Goal: Information Seeking & Learning: Learn about a topic

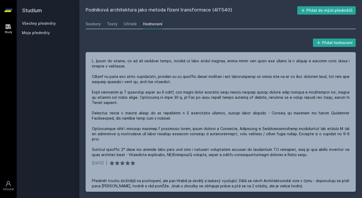
click at [38, 24] on link "Všechny předměty" at bounding box center [39, 23] width 34 height 4
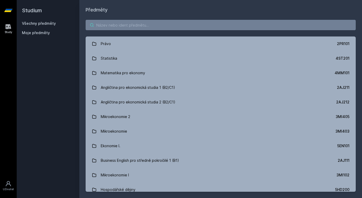
click at [132, 28] on input "search" at bounding box center [221, 25] width 270 height 10
paste input "4IT501"
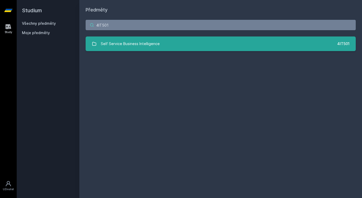
type input "4IT501"
click at [187, 49] on link "Self Service Business Intelligence 4IT501" at bounding box center [221, 44] width 270 height 15
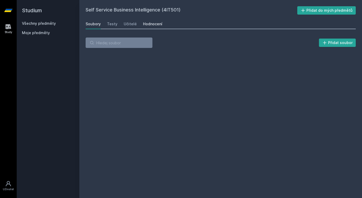
click at [154, 24] on div "Hodnocení" at bounding box center [152, 23] width 19 height 5
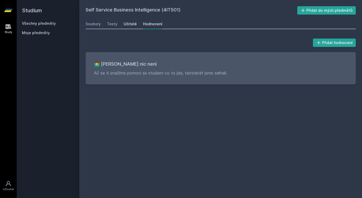
click at [127, 25] on div "Učitelé" at bounding box center [130, 23] width 13 height 5
click at [111, 25] on div "Testy" at bounding box center [112, 23] width 10 height 5
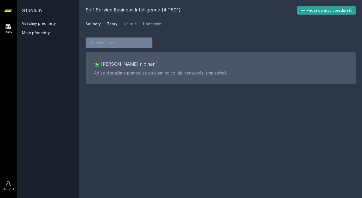
click at [96, 25] on div "Soubory" at bounding box center [93, 23] width 15 height 5
